Goal: Transaction & Acquisition: Purchase product/service

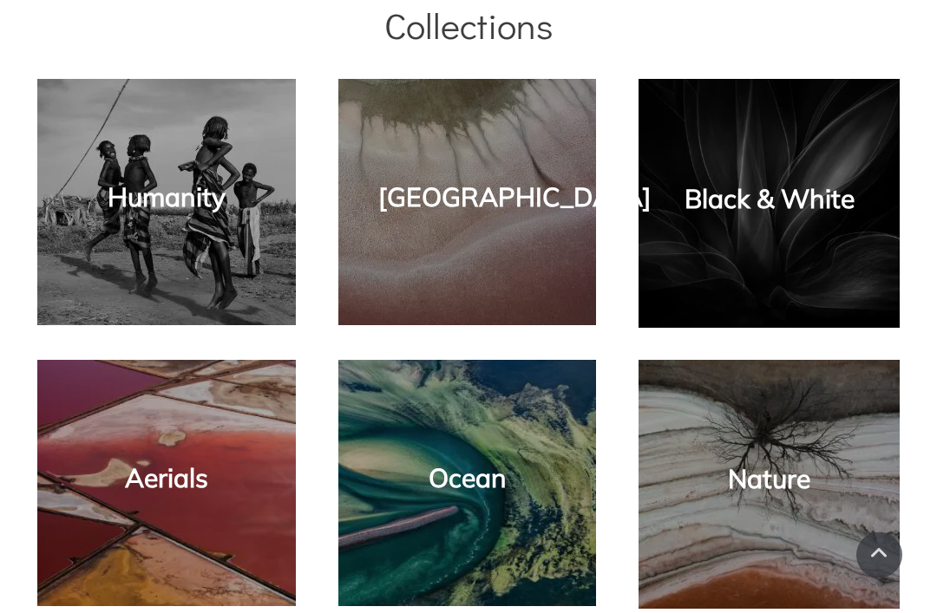
scroll to position [902, 0]
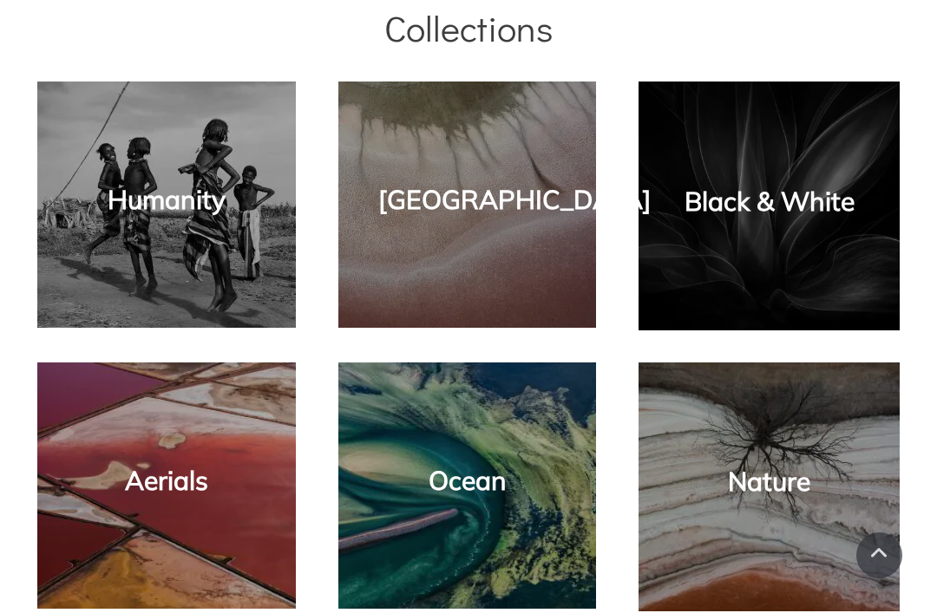
click at [774, 211] on link "Black & White" at bounding box center [769, 201] width 170 height 33
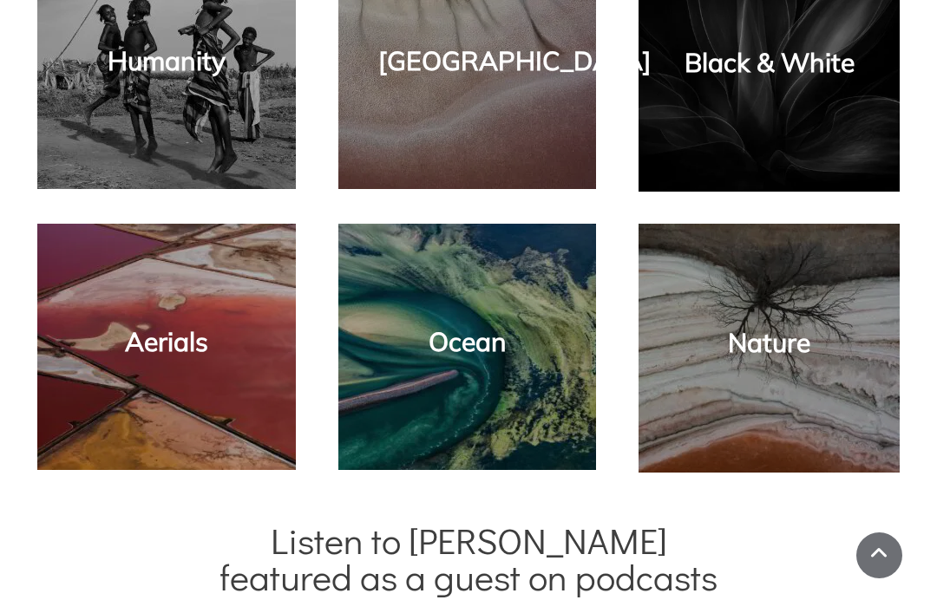
scroll to position [1042, 0]
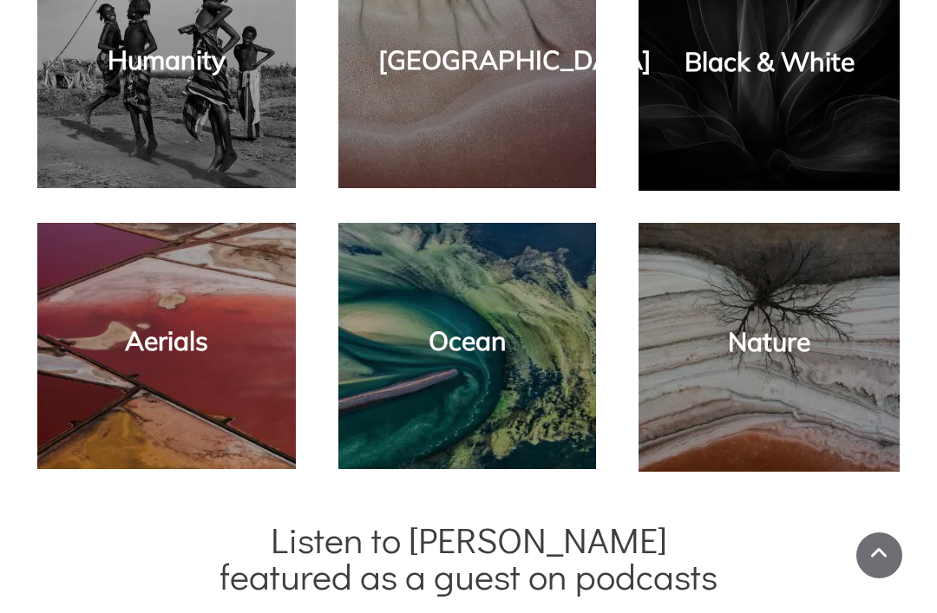
click at [507, 132] on div "[GEOGRAPHIC_DATA]" at bounding box center [468, 65] width 224 height 212
click at [766, 354] on link "Nature" at bounding box center [769, 341] width 82 height 33
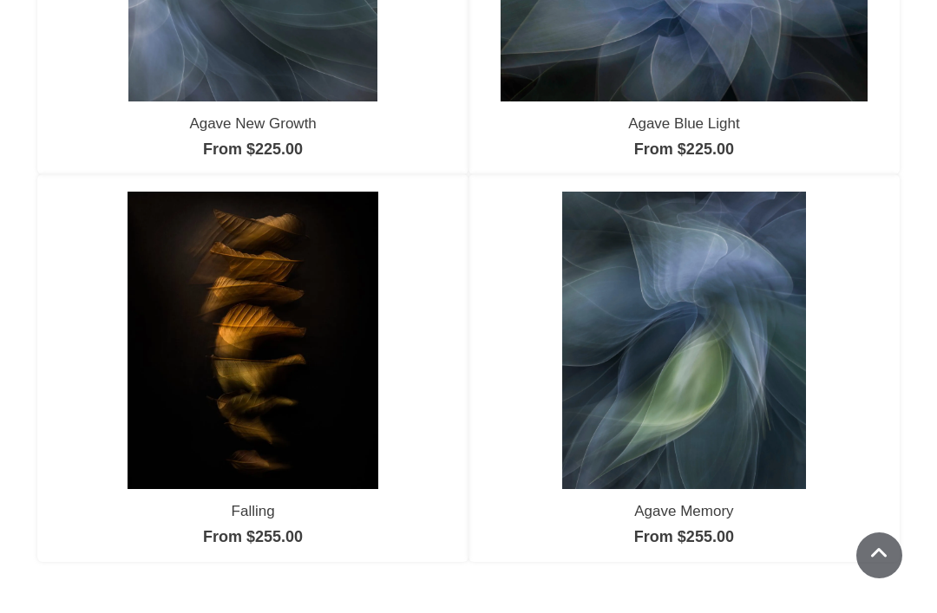
scroll to position [1254, 0]
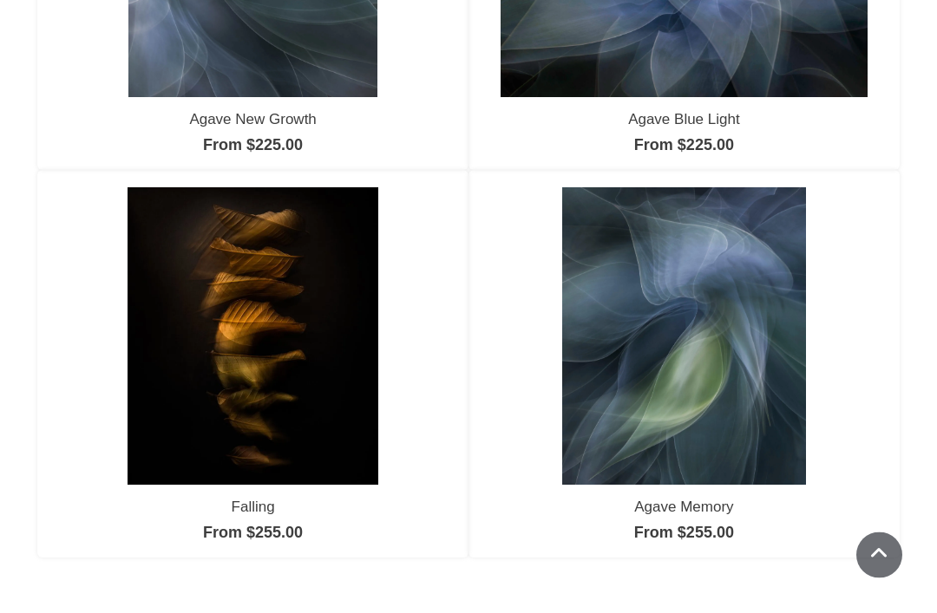
click at [686, 336] on img at bounding box center [684, 336] width 244 height 297
